Goal: Task Accomplishment & Management: Manage account settings

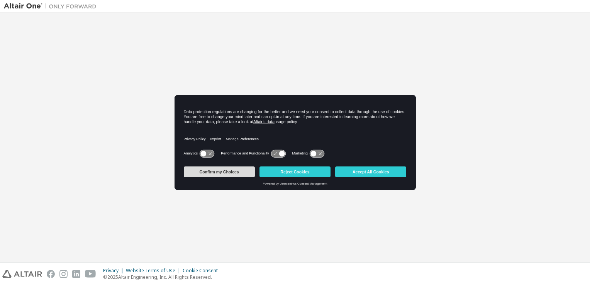
click at [228, 171] on button "Confirm my Choices" at bounding box center [219, 171] width 71 height 11
